Goal: Navigation & Orientation: Find specific page/section

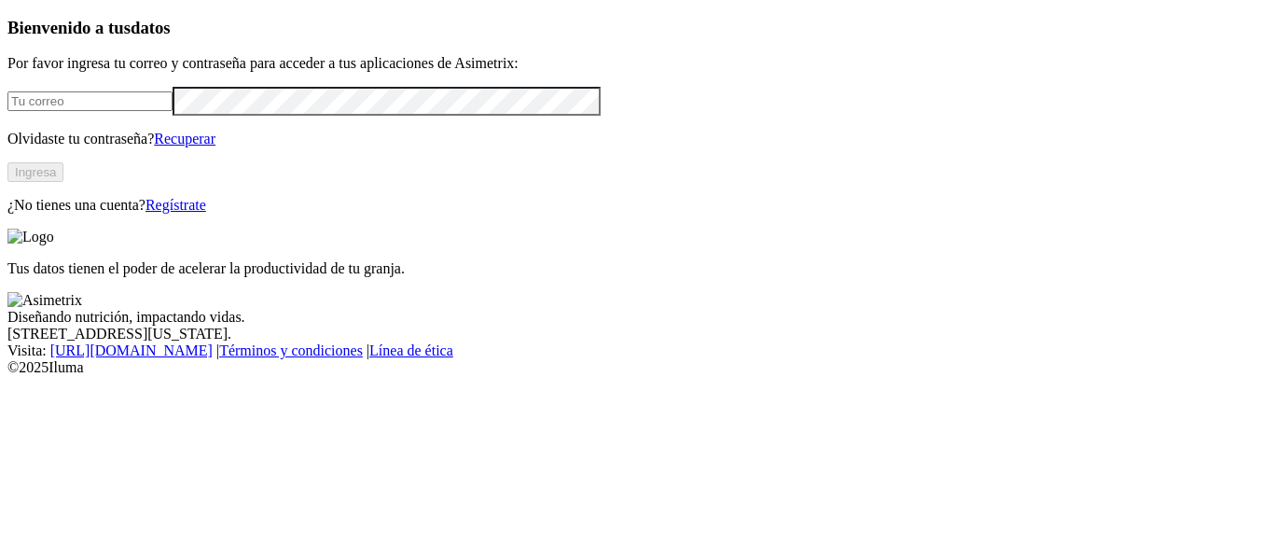
type input "[EMAIL_ADDRESS][DOMAIN_NAME]"
click at [63, 182] on button "Ingresa" at bounding box center [35, 172] width 56 height 20
